Goal: Navigation & Orientation: Find specific page/section

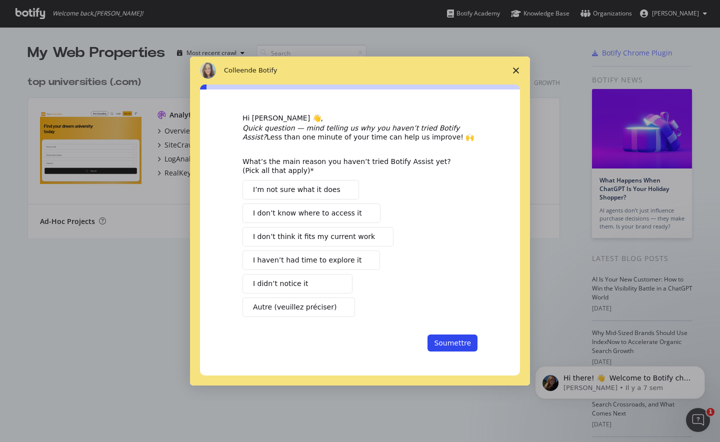
click at [517, 71] on icon "Fermer l'enquête" at bounding box center [516, 70] width 6 height 6
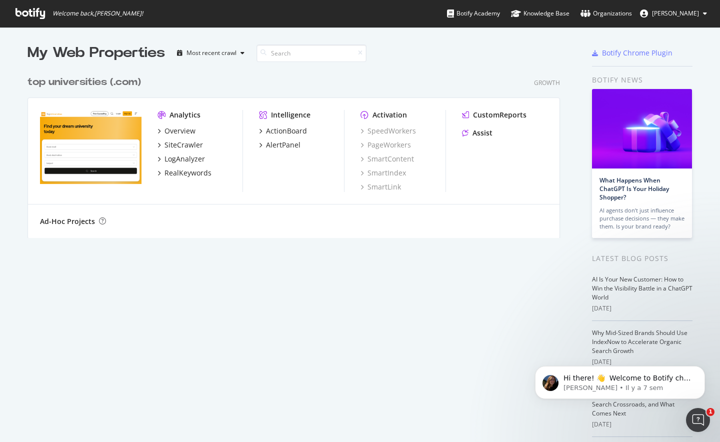
click at [86, 80] on div "top universities (.com)" at bounding box center [83, 82] width 113 height 14
